Goal: Information Seeking & Learning: Check status

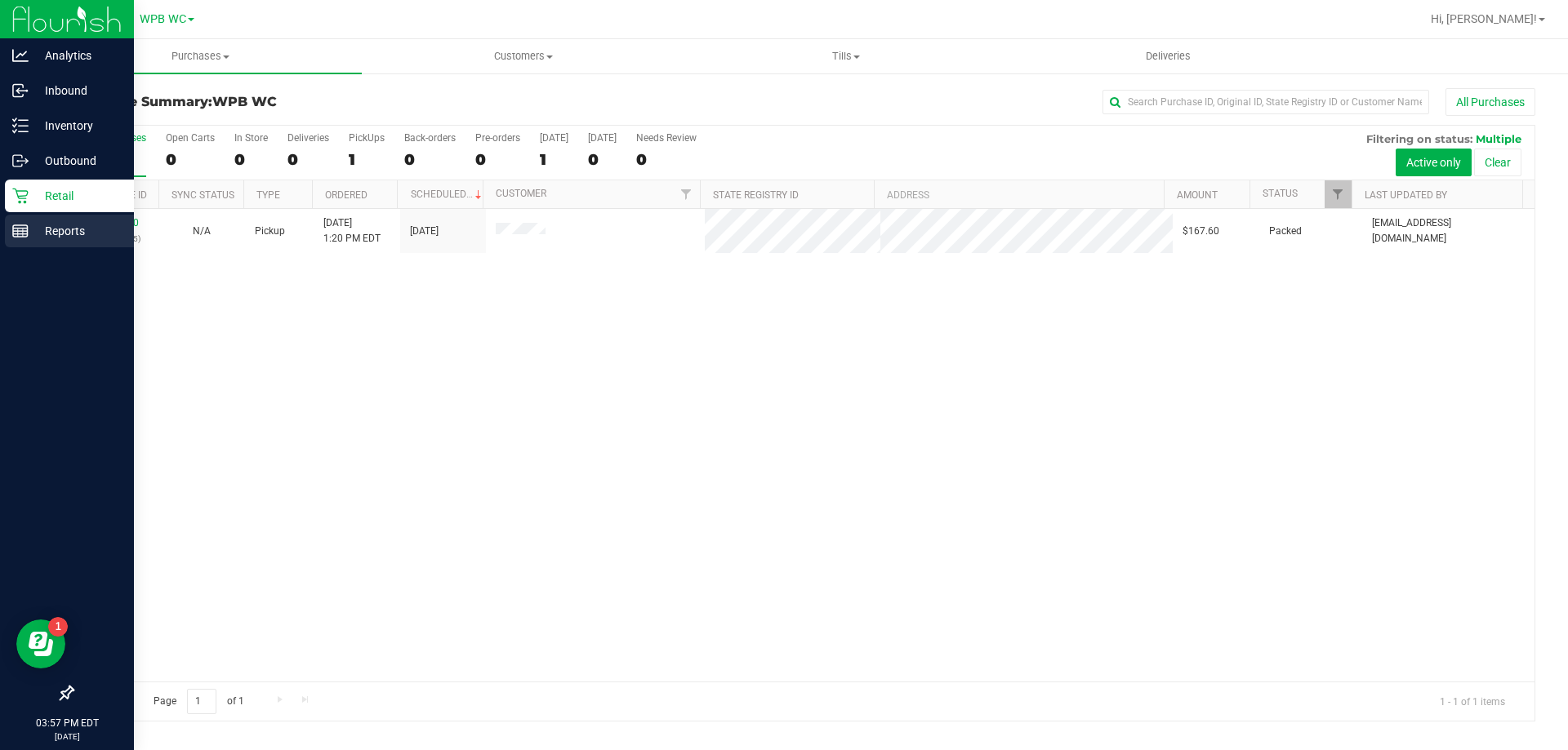
click at [66, 217] on div "Reports" at bounding box center [69, 231] width 129 height 33
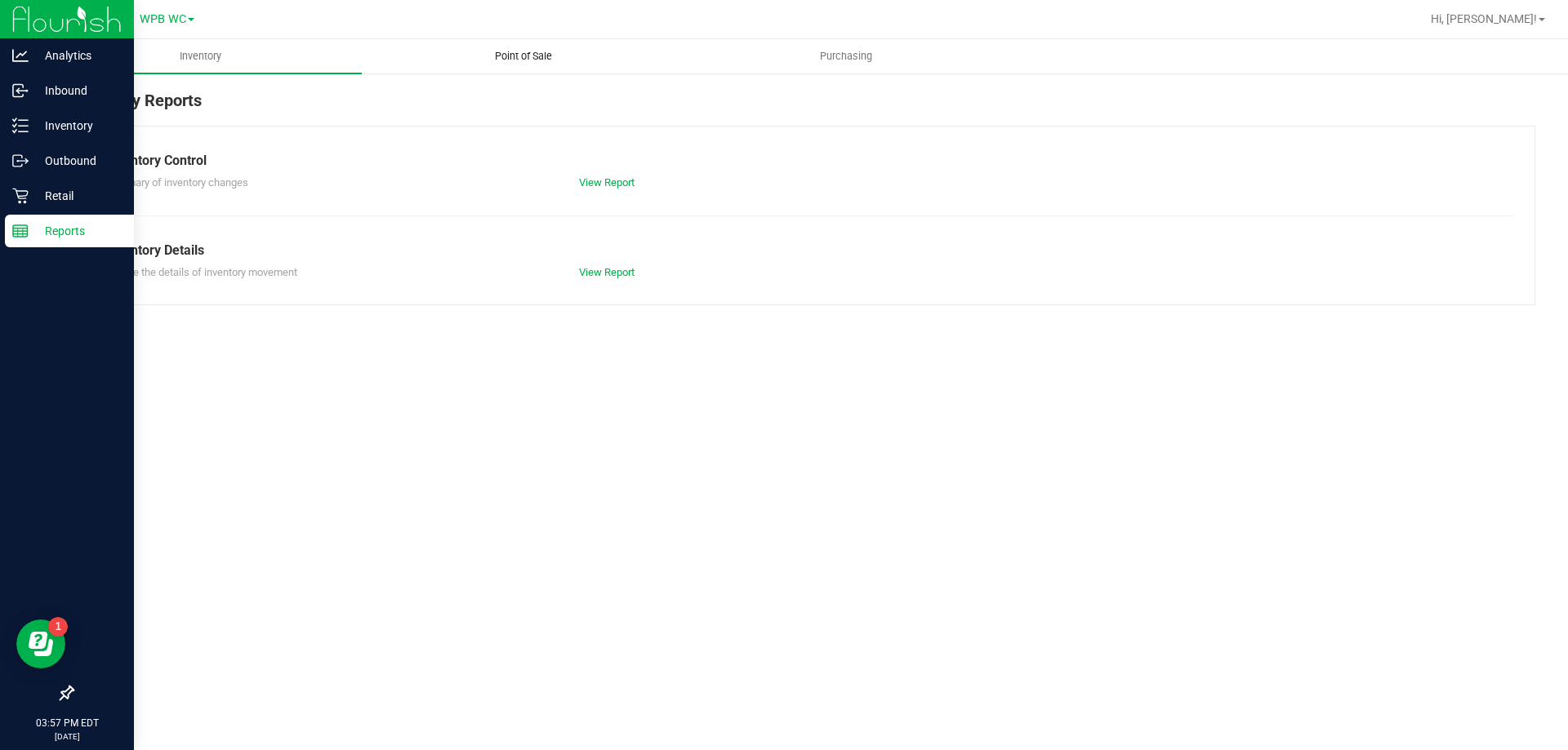
click at [492, 51] on span "Point of Sale" at bounding box center [523, 56] width 102 height 15
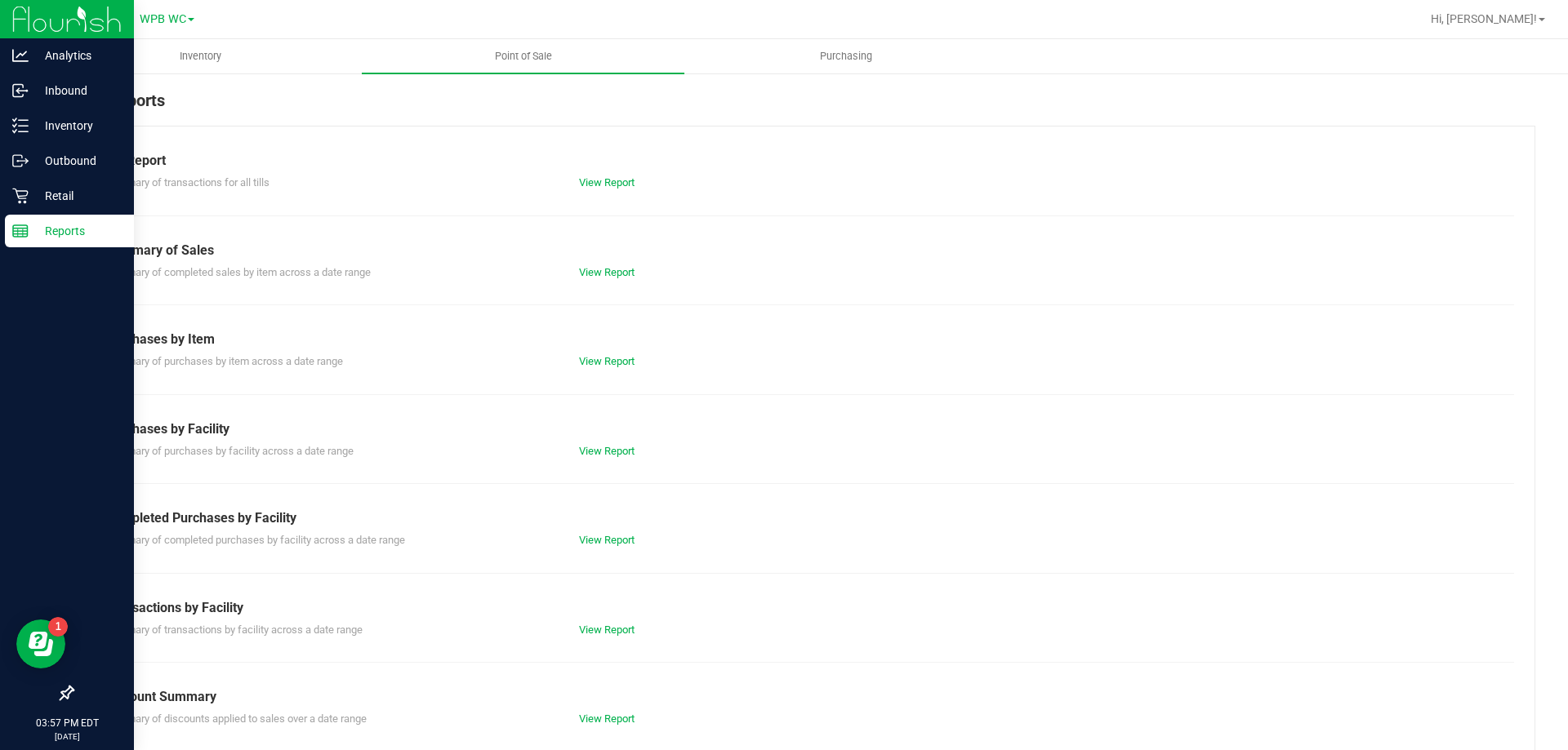
click at [617, 547] on div "View Report" at bounding box center [685, 540] width 237 height 17
click at [607, 532] on div "View Report" at bounding box center [685, 540] width 237 height 17
click at [602, 542] on link "View Report" at bounding box center [606, 540] width 55 height 12
